Goal: Obtain resource: Obtain resource

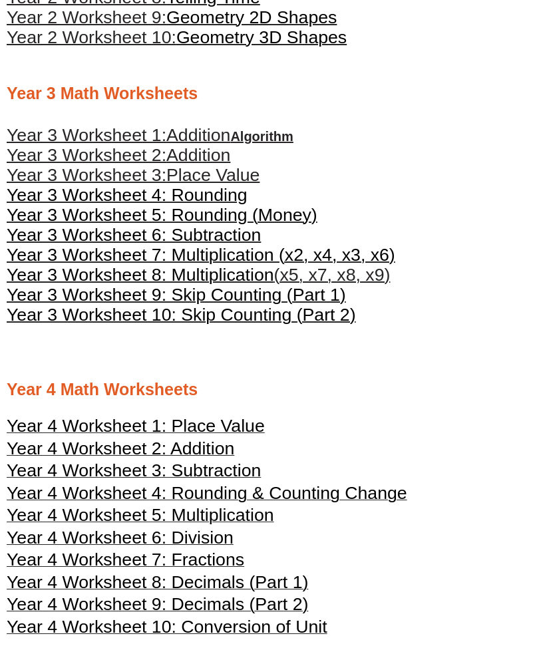
scroll to position [1065, 0]
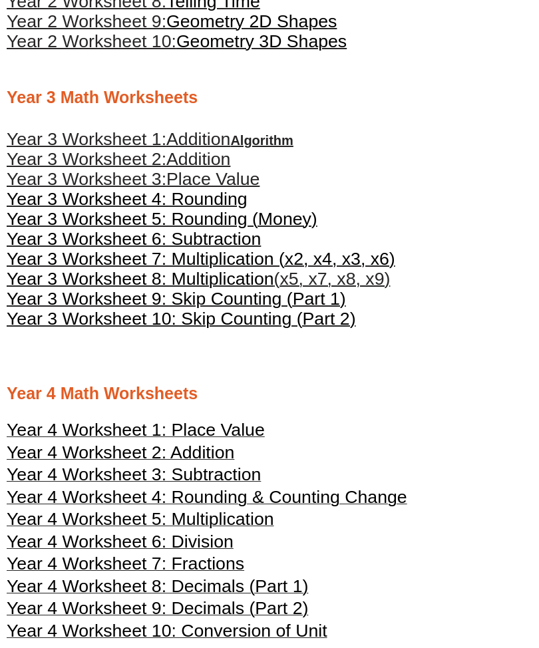
click at [81, 204] on span "Year 3 Worksheet 4: Rounding" at bounding box center [127, 200] width 241 height 20
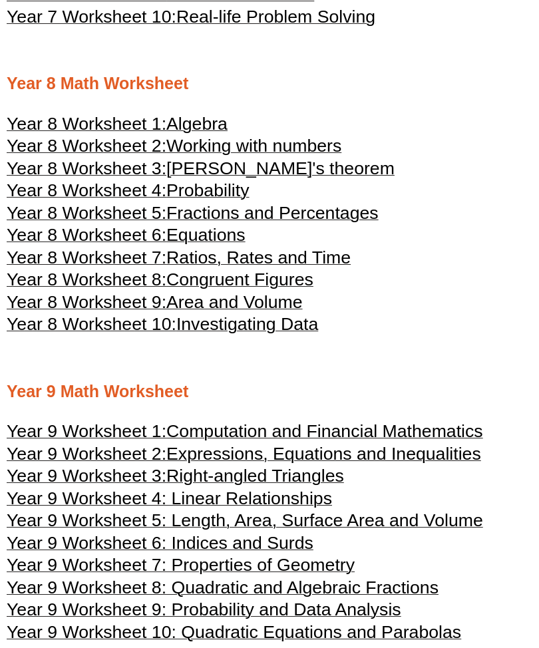
scroll to position [3234, 0]
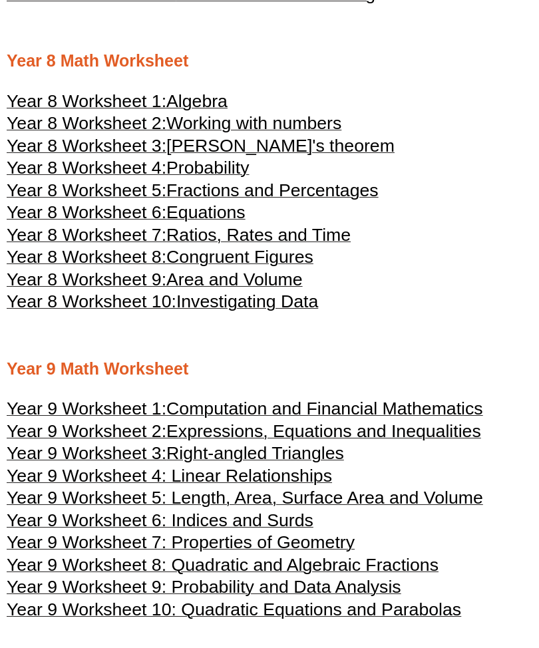
click at [186, 419] on span "Computation and Financial Mathematics" at bounding box center [324, 409] width 317 height 20
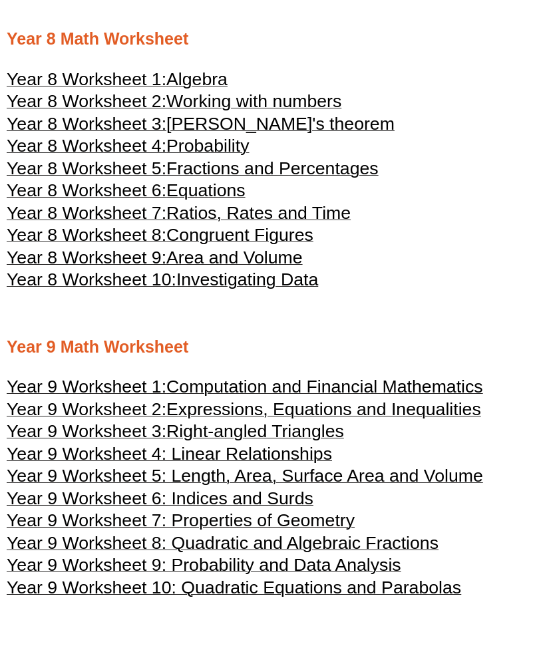
click at [166, 111] on span "Year 8 Worksheet 2:" at bounding box center [87, 101] width 160 height 20
click at [56, 89] on span "Year 8 Worksheet 1:" at bounding box center [87, 79] width 160 height 20
click at [79, 290] on span "Year 8 Worksheet 10:" at bounding box center [92, 280] width 170 height 20
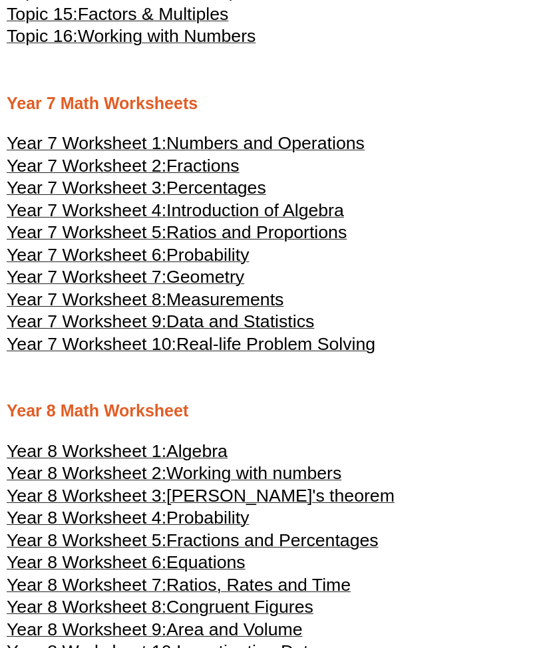
scroll to position [2886, 0]
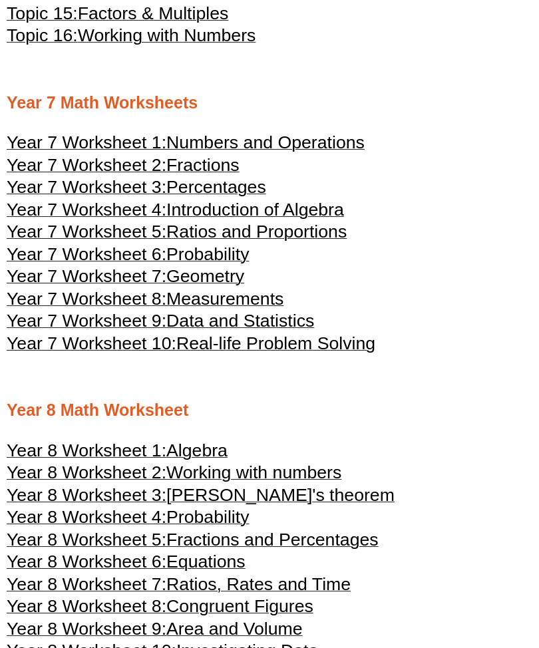
click at [242, 264] on span "Probability" at bounding box center [207, 254] width 83 height 20
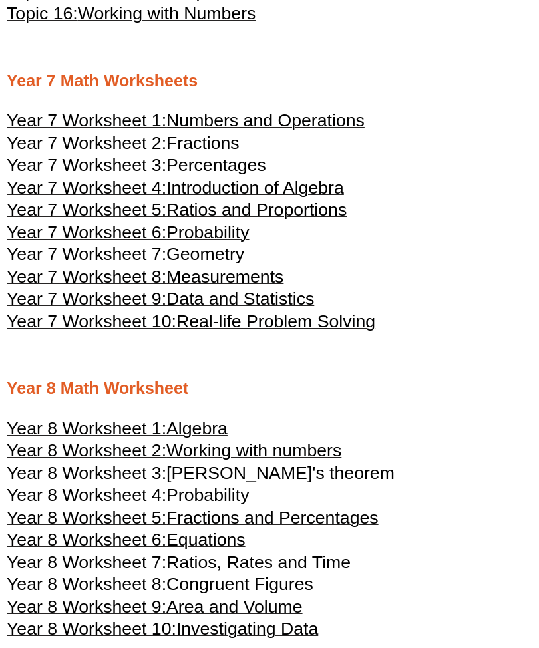
click at [112, 220] on span "Year 7 Worksheet 5:" at bounding box center [87, 210] width 160 height 20
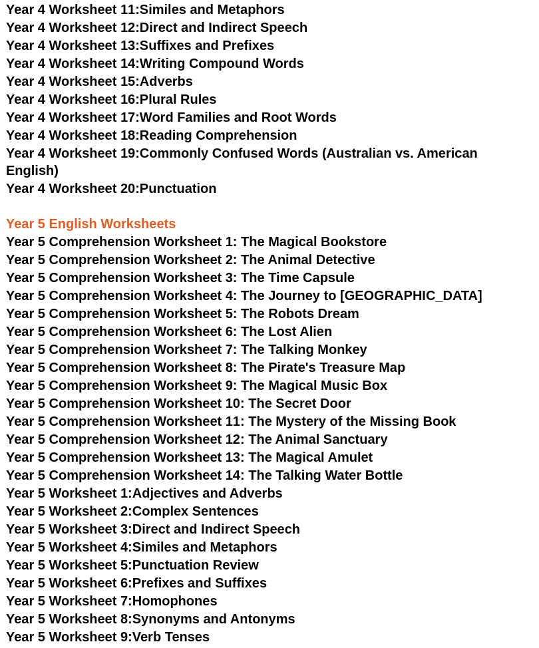
scroll to position [4288, 1]
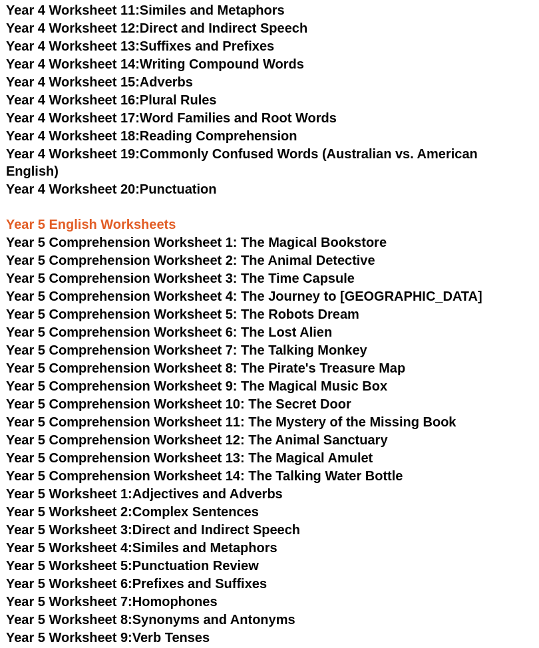
click at [208, 457] on span "Year 5 Comprehension Worksheet 13: The Magical Amulet" at bounding box center [189, 458] width 367 height 15
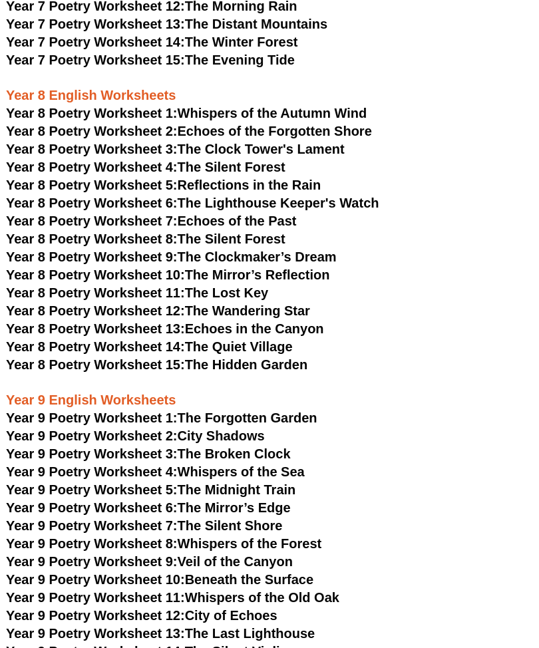
scroll to position [6260, 1]
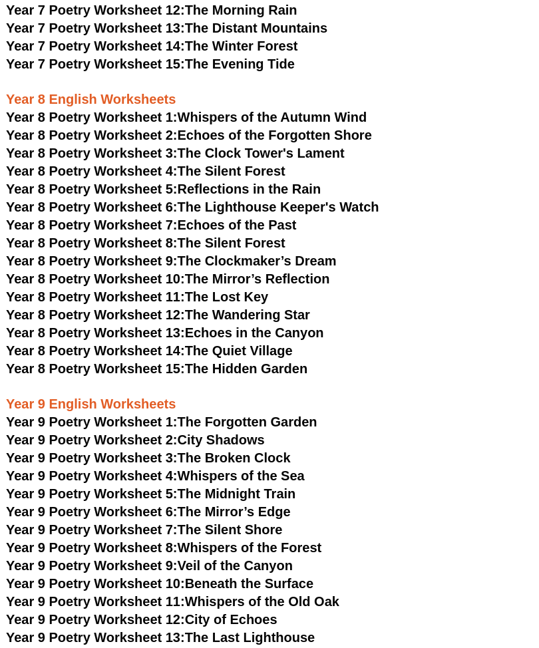
click at [149, 128] on span "Year 8 Poetry Worksheet 2:" at bounding box center [92, 135] width 172 height 15
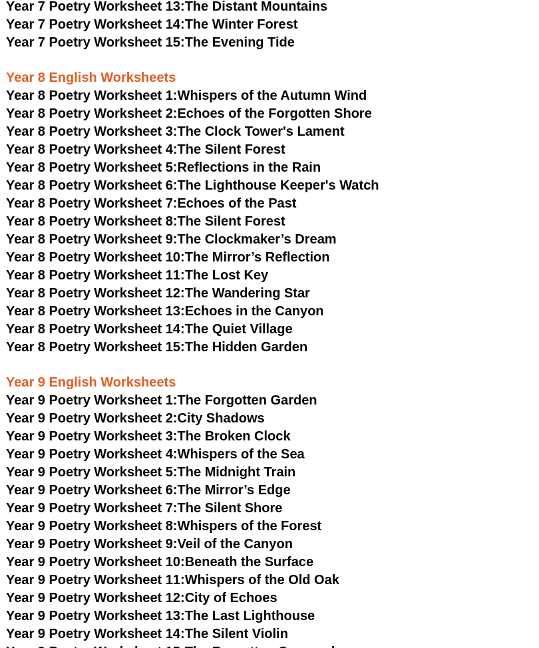
click at [155, 106] on span "Year 8 Poetry Worksheet 2:" at bounding box center [92, 113] width 172 height 15
click at [150, 88] on span "Year 8 Poetry Worksheet 1:" at bounding box center [92, 95] width 172 height 15
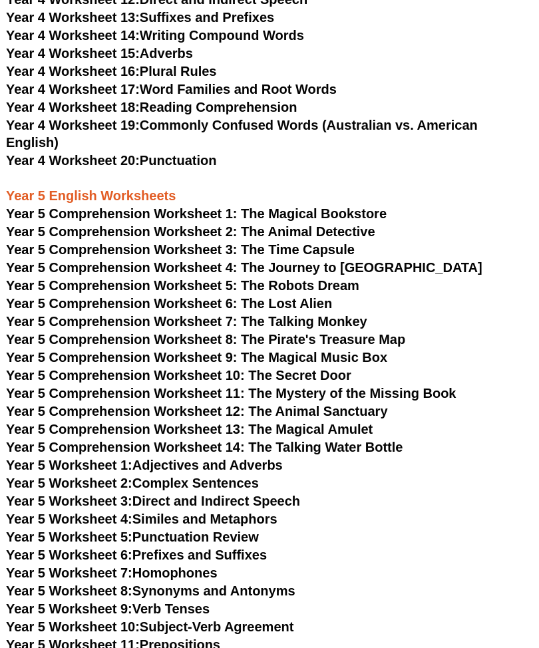
scroll to position [4311, 1]
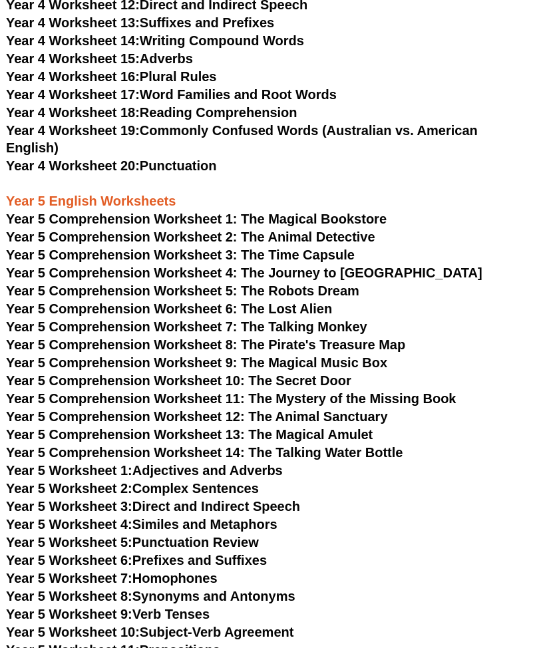
click at [221, 417] on span "Year 5 Comprehension Worksheet 12: The Animal Sanctuary" at bounding box center [197, 416] width 382 height 15
